Goal: Information Seeking & Learning: Learn about a topic

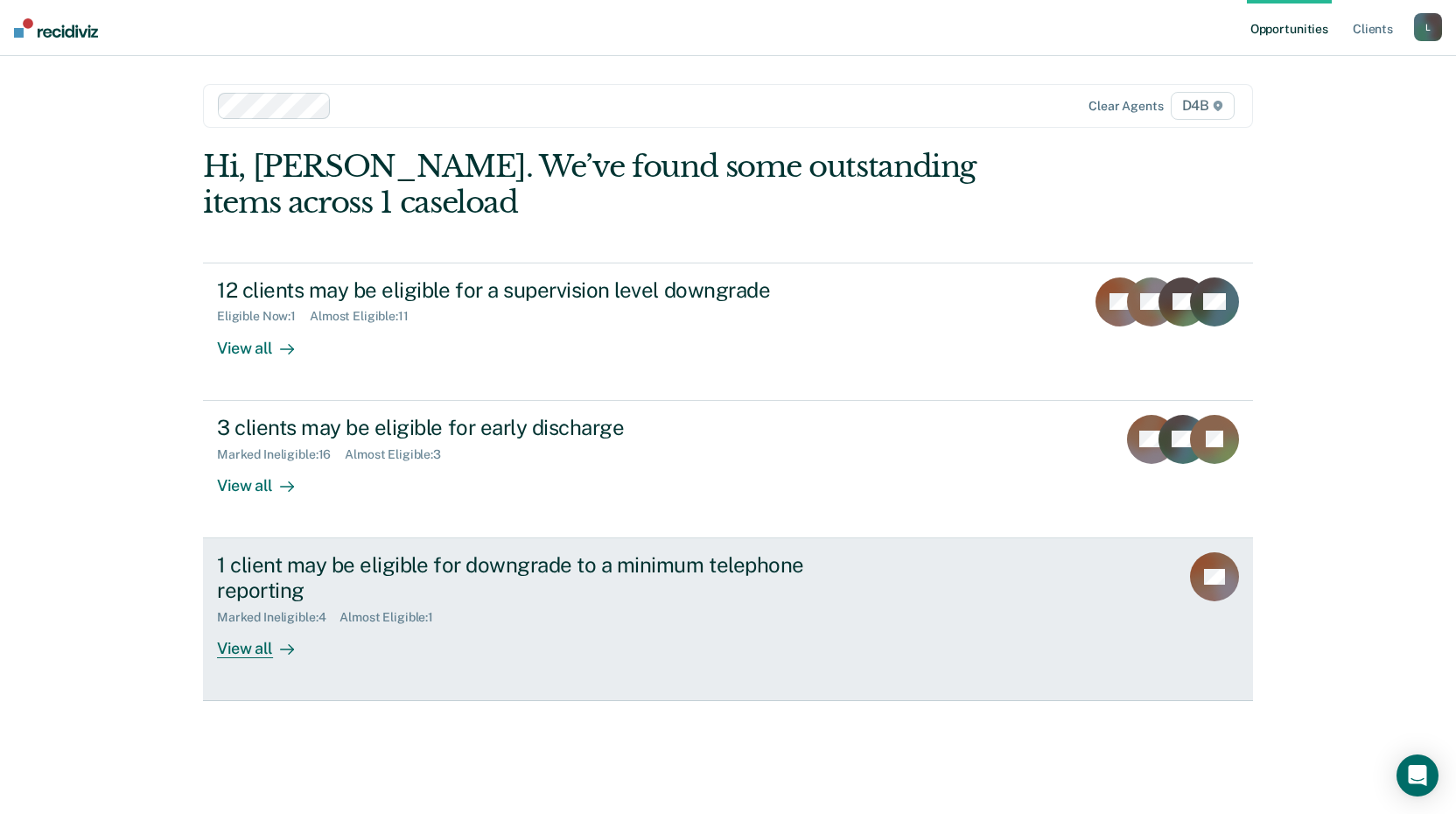
click at [263, 645] on div "View all" at bounding box center [265, 641] width 98 height 34
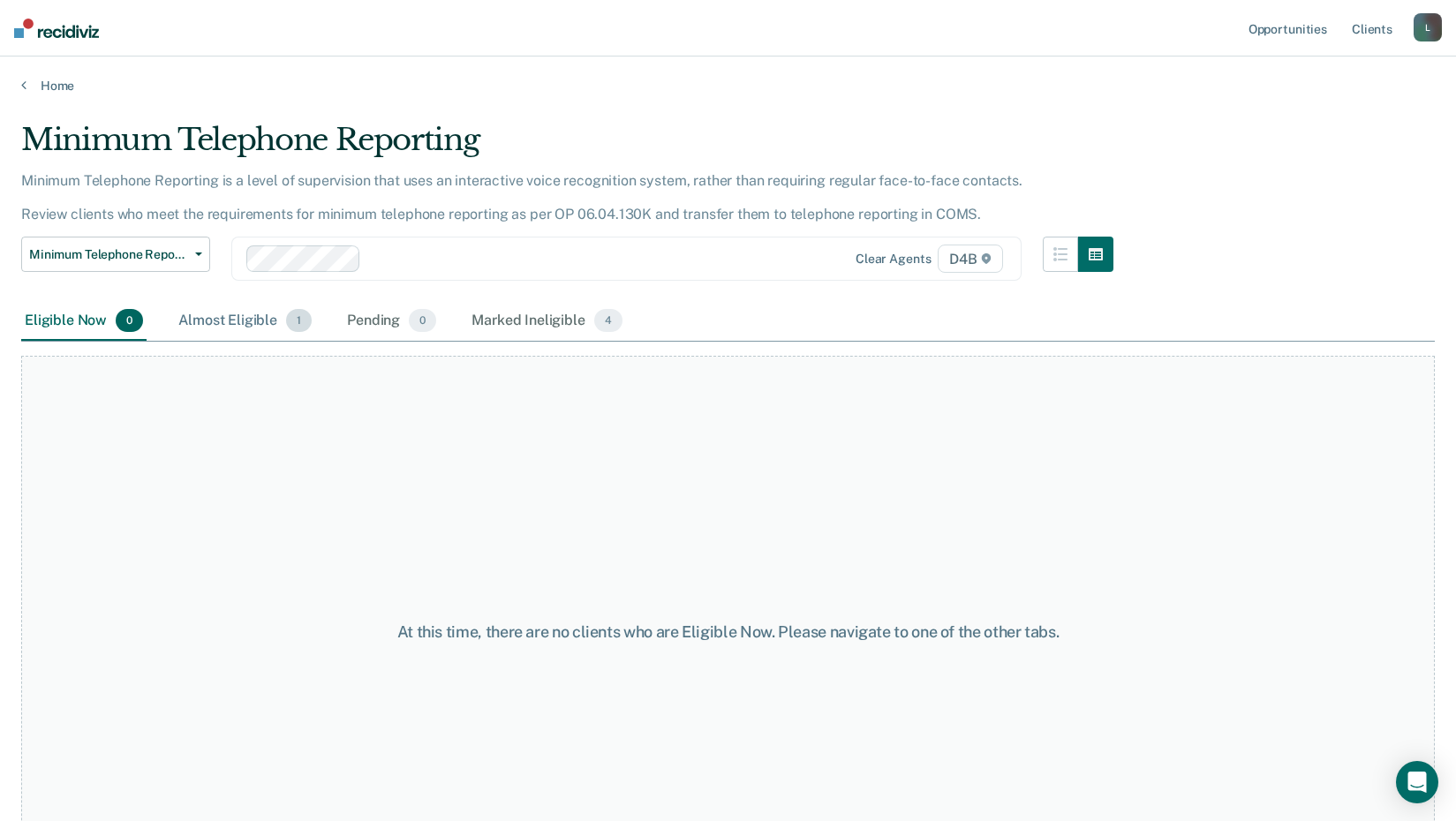
click at [232, 314] on div "Almost Eligible 1" at bounding box center [245, 321] width 140 height 39
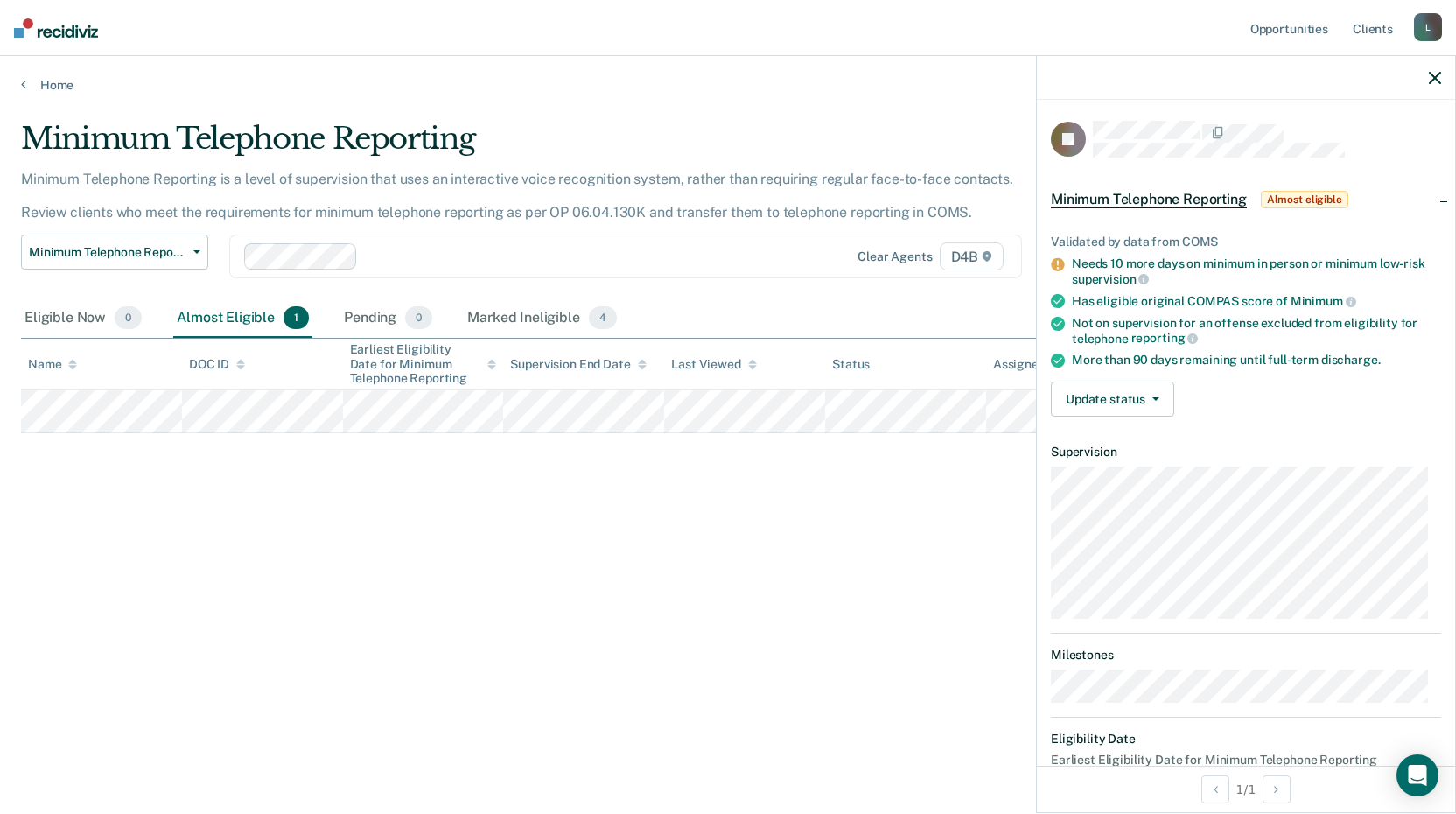
click at [870, 520] on div "Minimum Telephone Reporting Minimum Telephone Reporting is a level of supervisi…" at bounding box center [728, 401] width 1414 height 562
